Goal: Subscribe to service/newsletter

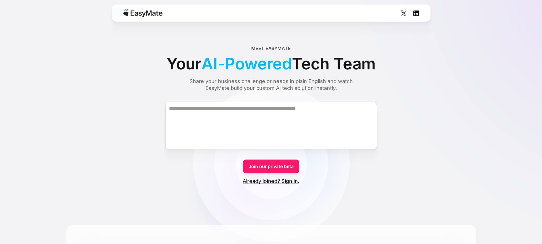
click at [271, 51] on div "Meet EasyMate" at bounding box center [271, 48] width 40 height 7
copy div "Meet EasyMate"
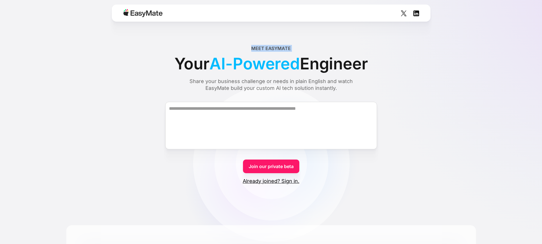
scroll to position [15, 0]
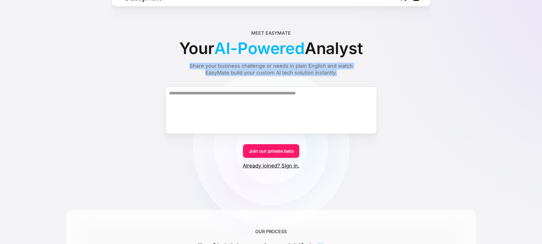
drag, startPoint x: 231, startPoint y: 65, endPoint x: 355, endPoint y: 71, distance: 123.7
click at [355, 71] on div "Share your business challenge or needs in plain English and watch EasyMate buil…" at bounding box center [271, 70] width 185 height 14
copy div "Share your business challenge or needs in plain English and watch EasyMate buil…"
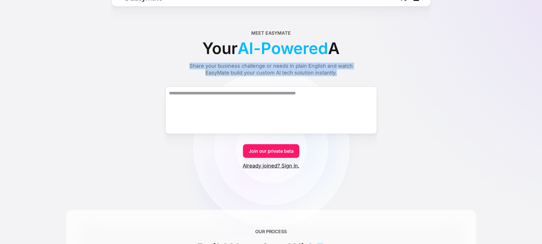
click at [425, 137] on form "Join our private beta Already joined? Sign in." at bounding box center [271, 122] width 410 height 93
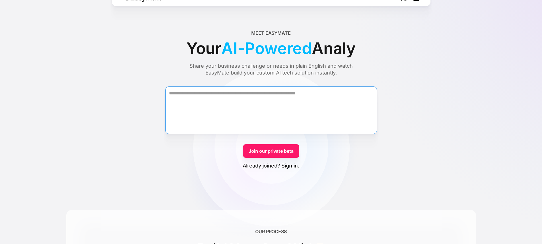
click at [302, 117] on textarea "Form" at bounding box center [271, 111] width 212 height 48
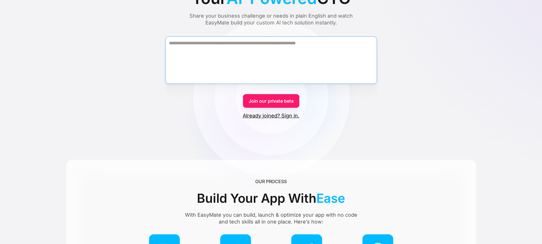
scroll to position [0, 0]
